Goal: Transaction & Acquisition: Obtain resource

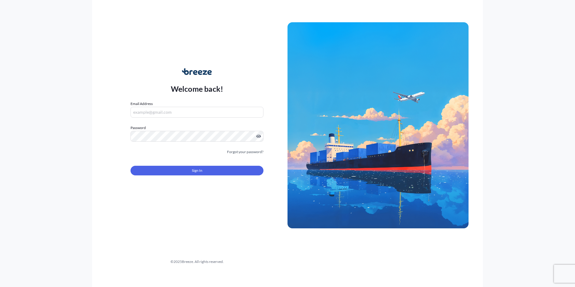
type input "[PERSON_NAME][EMAIL_ADDRESS][PERSON_NAME][DOMAIN_NAME]"
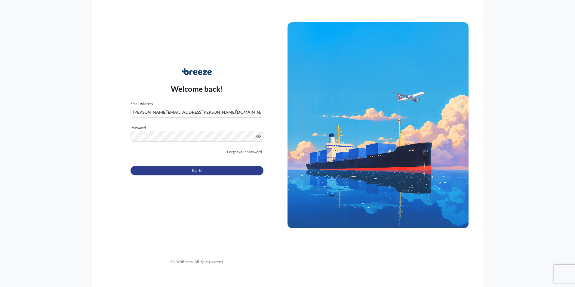
click at [211, 173] on button "Sign In" at bounding box center [196, 171] width 133 height 10
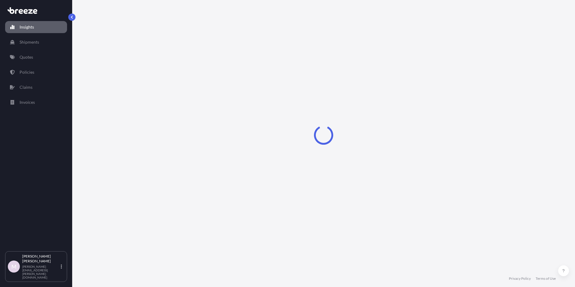
select select "2025"
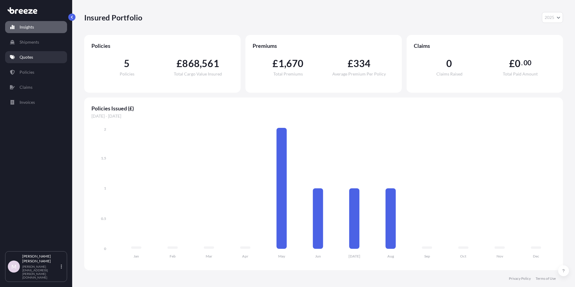
click at [26, 58] on p "Quotes" at bounding box center [27, 57] width 14 height 6
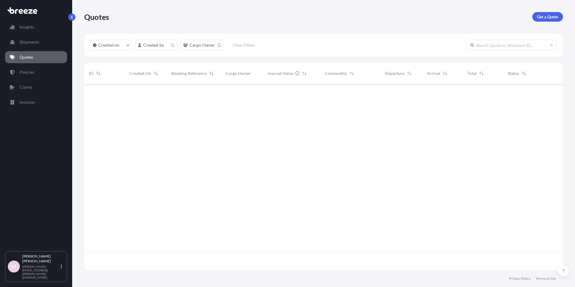
scroll to position [185, 474]
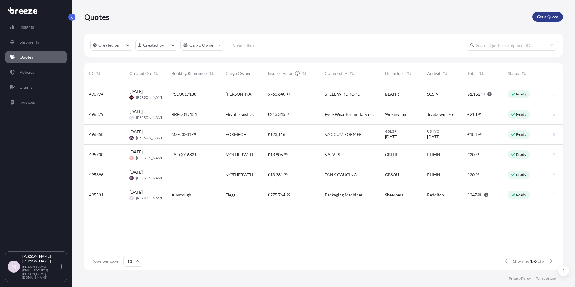
click at [545, 17] on p "Get a Quote" at bounding box center [547, 17] width 21 height 6
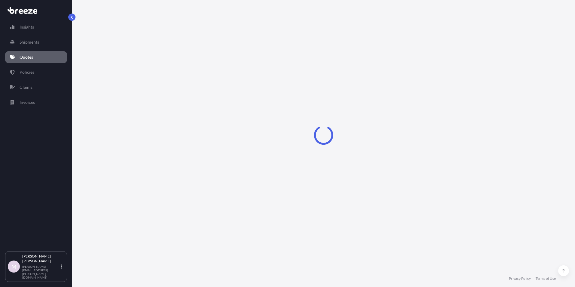
select select "Sea"
select select "1"
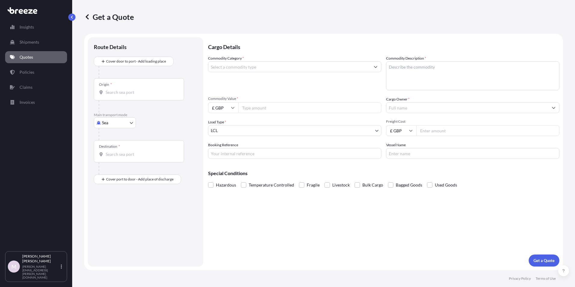
click at [125, 124] on body "Insights Shipments Quotes Policies Claims Invoices M [PERSON_NAME] [PERSON_NAME…" at bounding box center [287, 143] width 575 height 287
click at [118, 160] on div "Road" at bounding box center [114, 160] width 37 height 11
select select "Road"
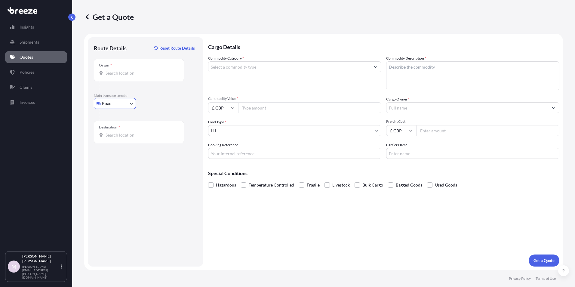
click at [120, 74] on input "Origin *" at bounding box center [141, 73] width 71 height 6
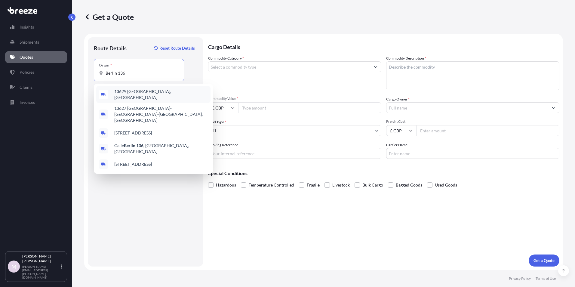
click at [127, 94] on span "13629 [GEOGRAPHIC_DATA], [GEOGRAPHIC_DATA]" at bounding box center [161, 94] width 94 height 12
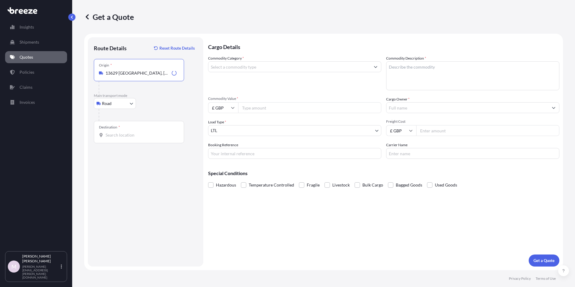
type input "13629 [GEOGRAPHIC_DATA], [GEOGRAPHIC_DATA]"
click at [121, 138] on div "Destination *" at bounding box center [139, 132] width 90 height 22
click at [121, 138] on input "Destination *" at bounding box center [141, 135] width 71 height 6
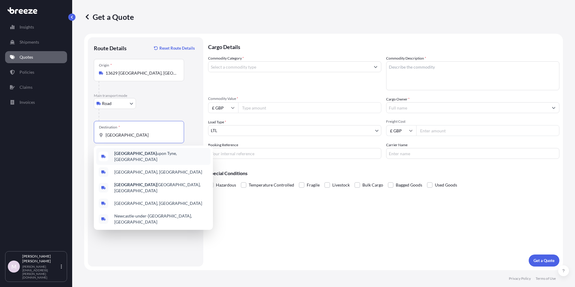
click at [133, 156] on b "[GEOGRAPHIC_DATA]" at bounding box center [135, 153] width 42 height 5
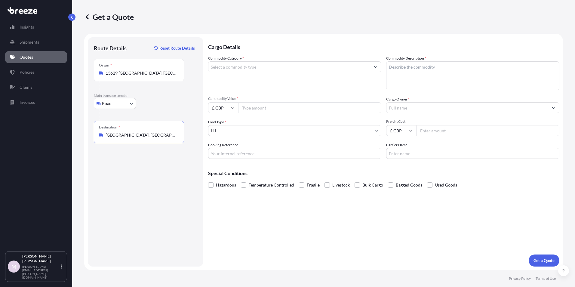
type input "[GEOGRAPHIC_DATA], [GEOGRAPHIC_DATA]"
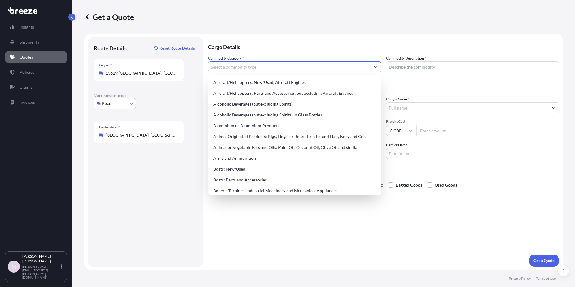
click at [235, 67] on input "Commodity Category *" at bounding box center [289, 66] width 162 height 11
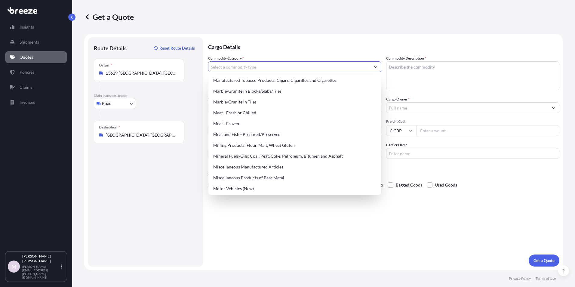
scroll to position [772, 0]
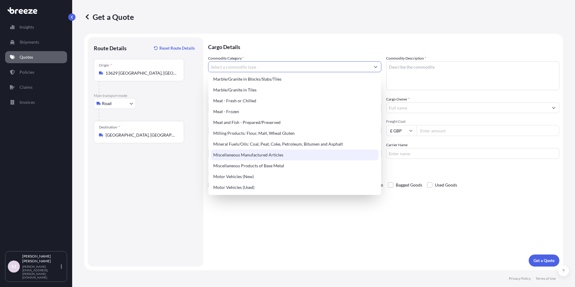
click at [241, 157] on div "Miscellaneous Manufactured Articles" at bounding box center [295, 154] width 168 height 11
type input "Miscellaneous Manufactured Articles"
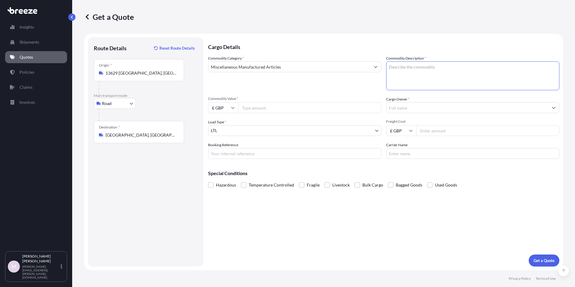
click at [399, 66] on textarea "Commodity Description *" at bounding box center [472, 75] width 173 height 29
type textarea "Spare parts for sub station"
type input "36000"
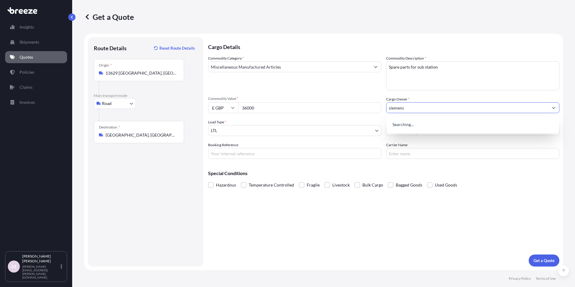
type input "siemens"
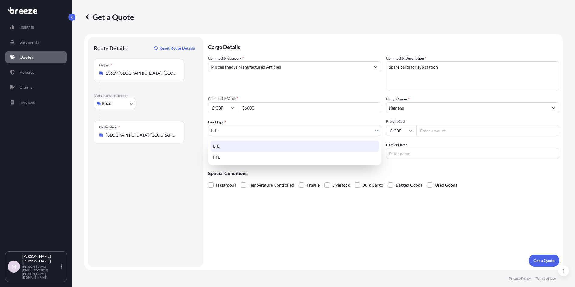
click at [309, 129] on body "6 options available. 0 options available. Insights Shipments Quotes Policies Cl…" at bounding box center [287, 143] width 575 height 287
click at [277, 155] on div "FTL" at bounding box center [294, 157] width 168 height 11
select select "2"
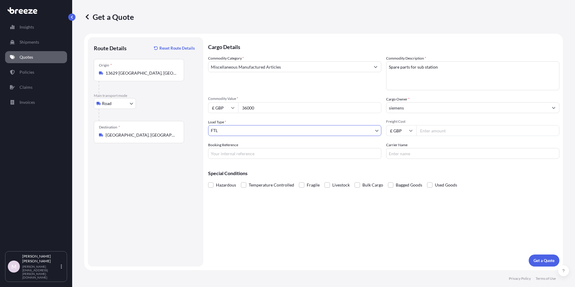
click at [447, 131] on input "Freight Cost" at bounding box center [487, 130] width 143 height 11
type input "3500"
click at [247, 155] on input "Booking Reference" at bounding box center [294, 153] width 173 height 11
type input "SI DK"
click at [394, 154] on input "Carrier Name" at bounding box center [472, 153] width 173 height 11
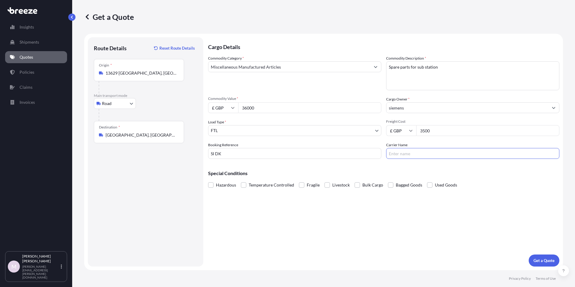
type input "[PERSON_NAME] Transport"
click at [548, 258] on p "Get a Quote" at bounding box center [543, 260] width 21 height 6
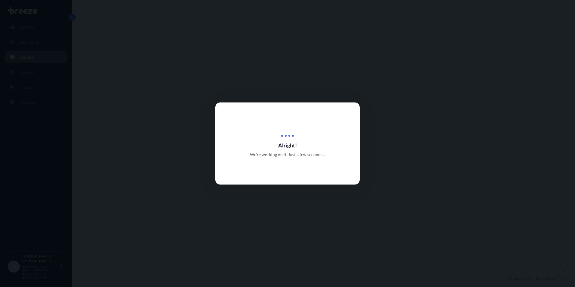
select select "Road"
select select "2"
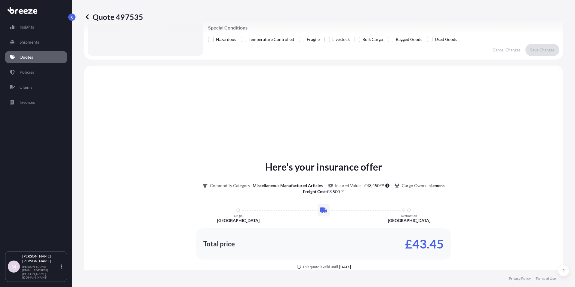
scroll to position [181, 0]
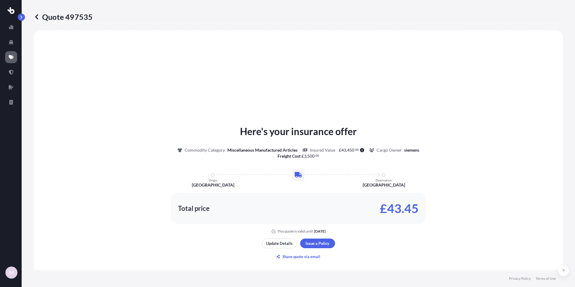
click at [122, 110] on div "Here's your insurance offer Commodity Category Miscellaneous Manufactured Artic…" at bounding box center [298, 192] width 512 height 308
